Goal: Transaction & Acquisition: Book appointment/travel/reservation

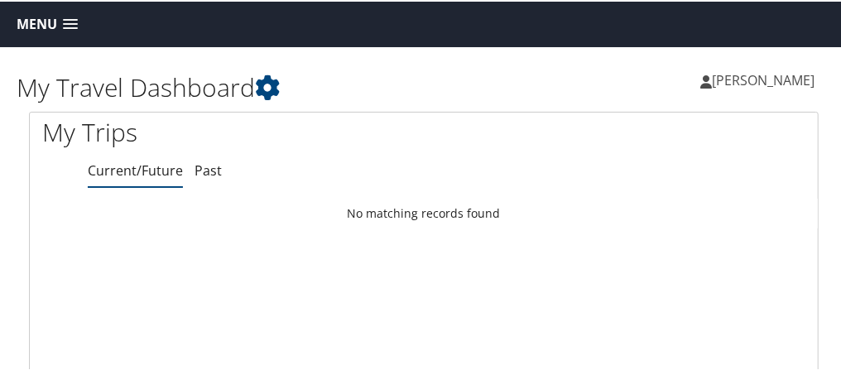
click at [66, 20] on span at bounding box center [70, 23] width 15 height 12
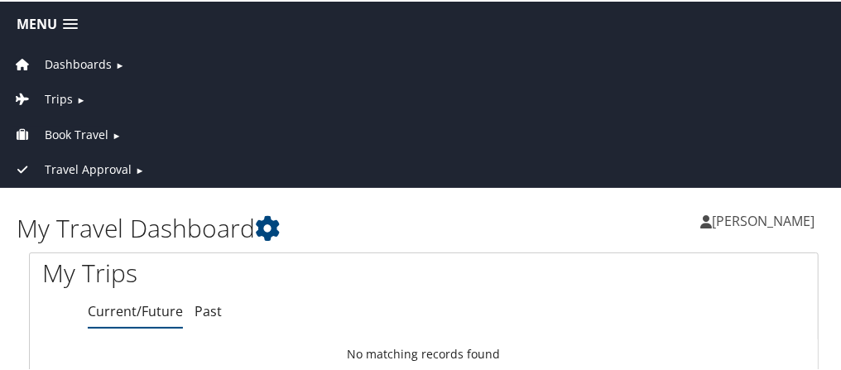
click at [61, 131] on span "Book Travel" at bounding box center [77, 133] width 64 height 18
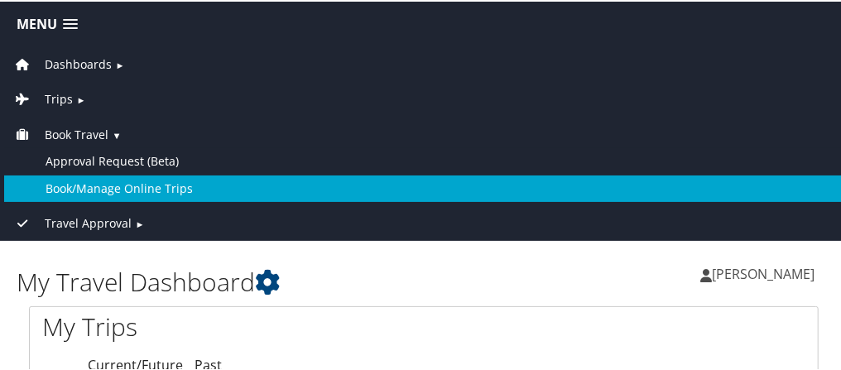
click at [98, 186] on link "Book/Manage Online Trips" at bounding box center [423, 187] width 839 height 26
